Goal: Transaction & Acquisition: Purchase product/service

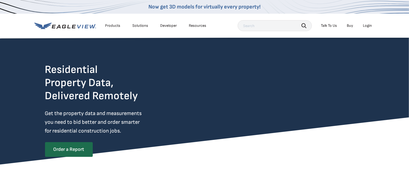
click at [368, 24] on div "Login" at bounding box center [367, 25] width 9 height 5
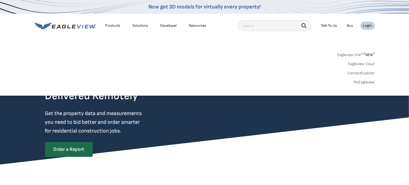
click at [368, 81] on link "MyEagleview" at bounding box center [364, 82] width 21 height 5
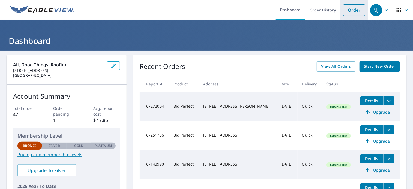
click at [353, 8] on link "Order" at bounding box center [355, 9] width 22 height 11
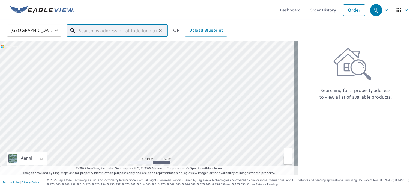
click at [108, 31] on input "text" at bounding box center [118, 30] width 78 height 15
click at [91, 28] on input "text" at bounding box center [118, 30] width 78 height 15
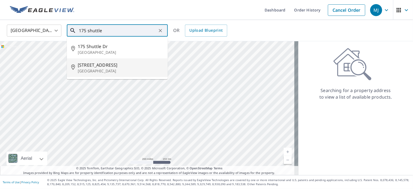
click at [136, 69] on p "New Britain, CT 06052" at bounding box center [121, 70] width 86 height 5
type input "175 Shuttle Meadow Ave New Britain, CT 06052"
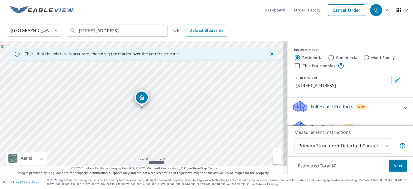
scroll to position [59, 0]
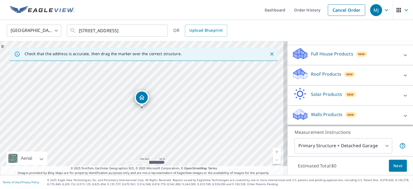
click at [348, 75] on div "New" at bounding box center [349, 74] width 11 height 5
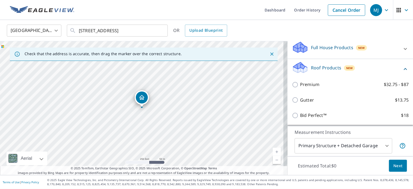
scroll to position [98, 0]
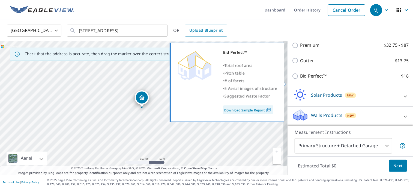
click at [309, 79] on p "Bid Perfect™" at bounding box center [313, 76] width 26 height 7
click at [300, 79] on input "Bid Perfect™ $18" at bounding box center [296, 76] width 8 height 7
checkbox input "true"
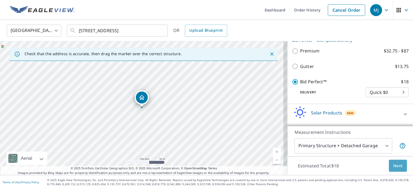
click at [398, 166] on span "Next" at bounding box center [398, 165] width 9 height 7
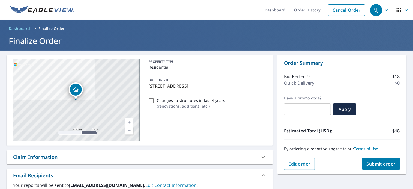
scroll to position [48, 0]
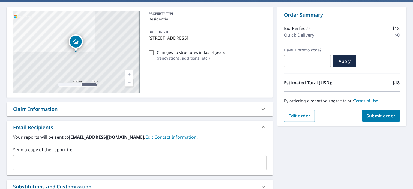
click at [372, 118] on span "Submit order" at bounding box center [381, 116] width 29 height 6
